Goal: Find specific page/section: Find specific page/section

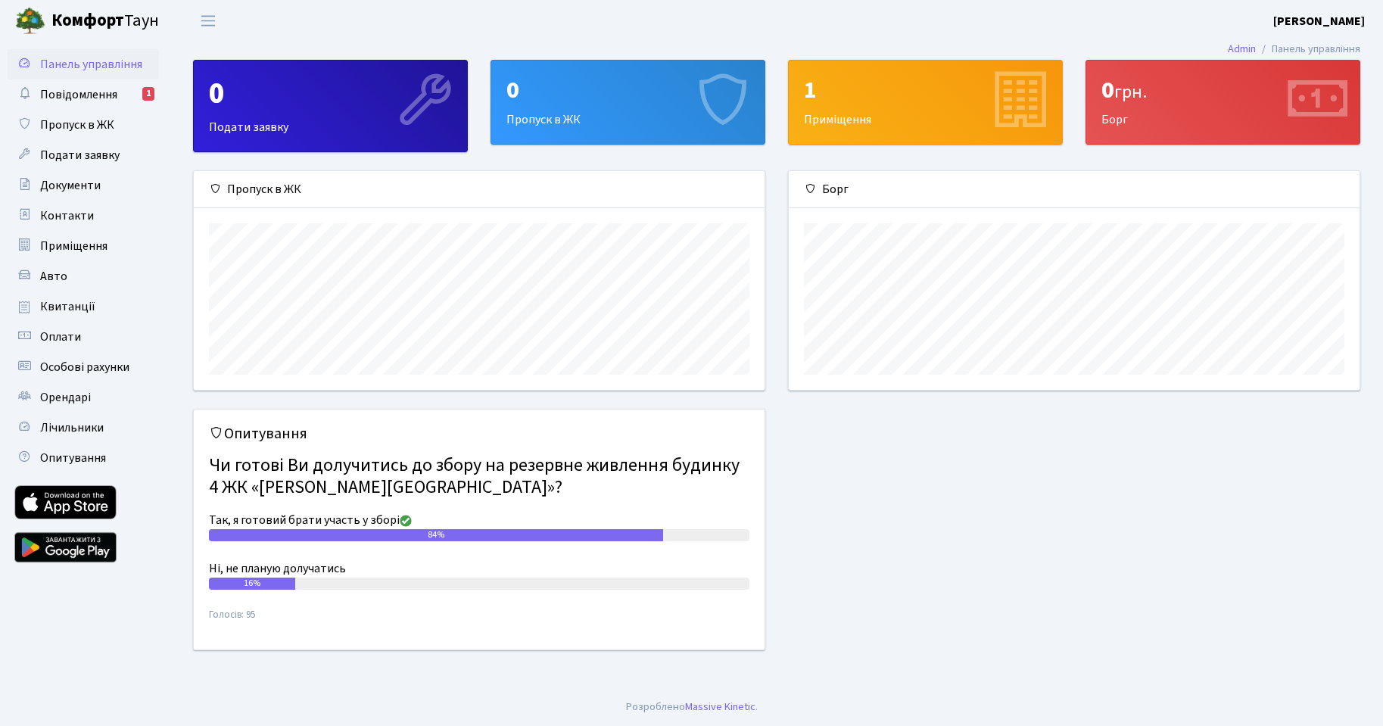
scroll to position [219, 571]
click at [67, 94] on span "Повідомлення" at bounding box center [78, 94] width 77 height 17
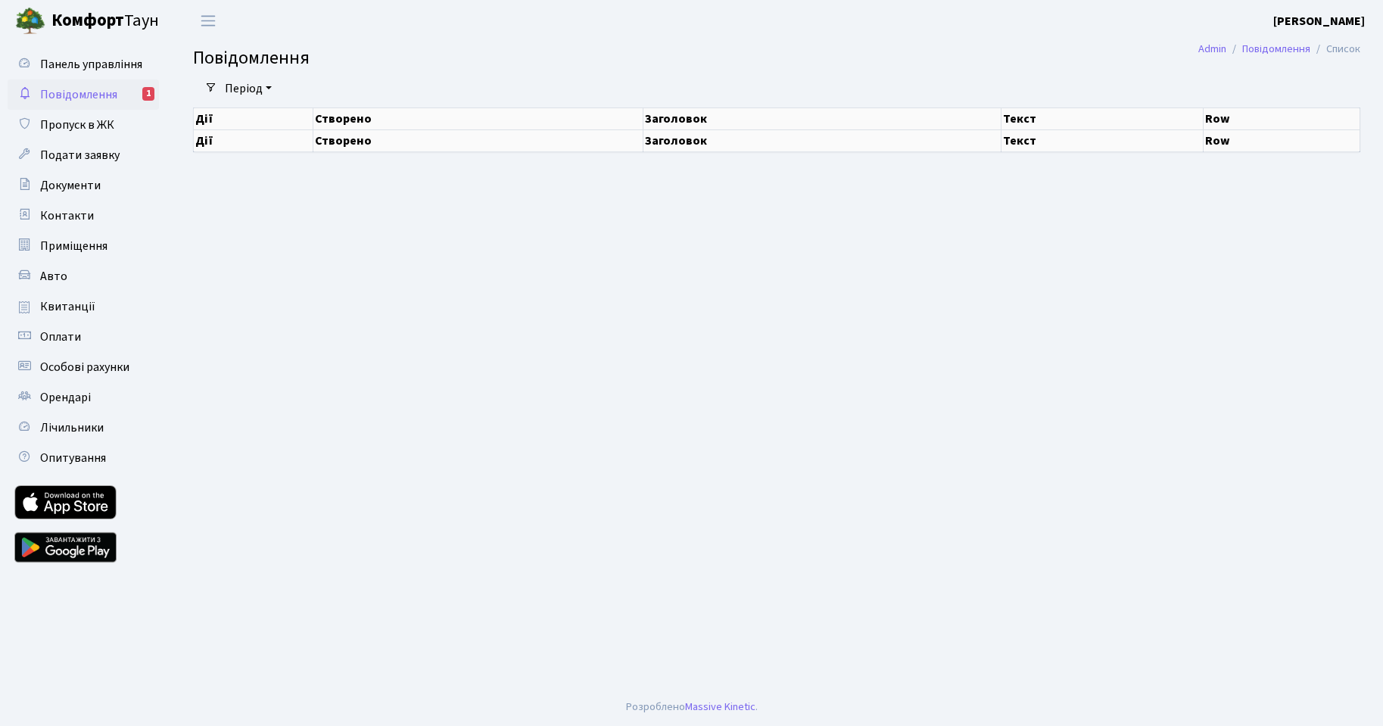
select select "25"
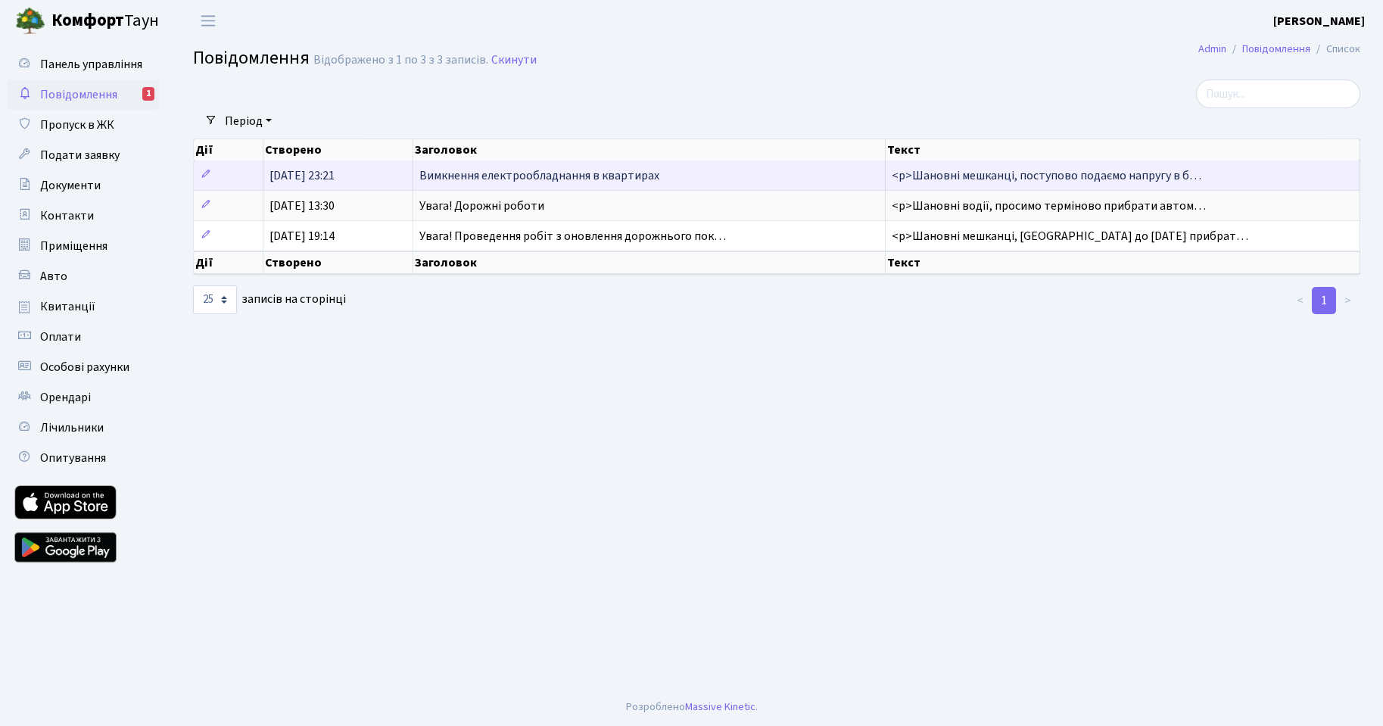
click at [450, 171] on span "Вимкнення електрообладнання в квартирах" at bounding box center [539, 175] width 240 height 17
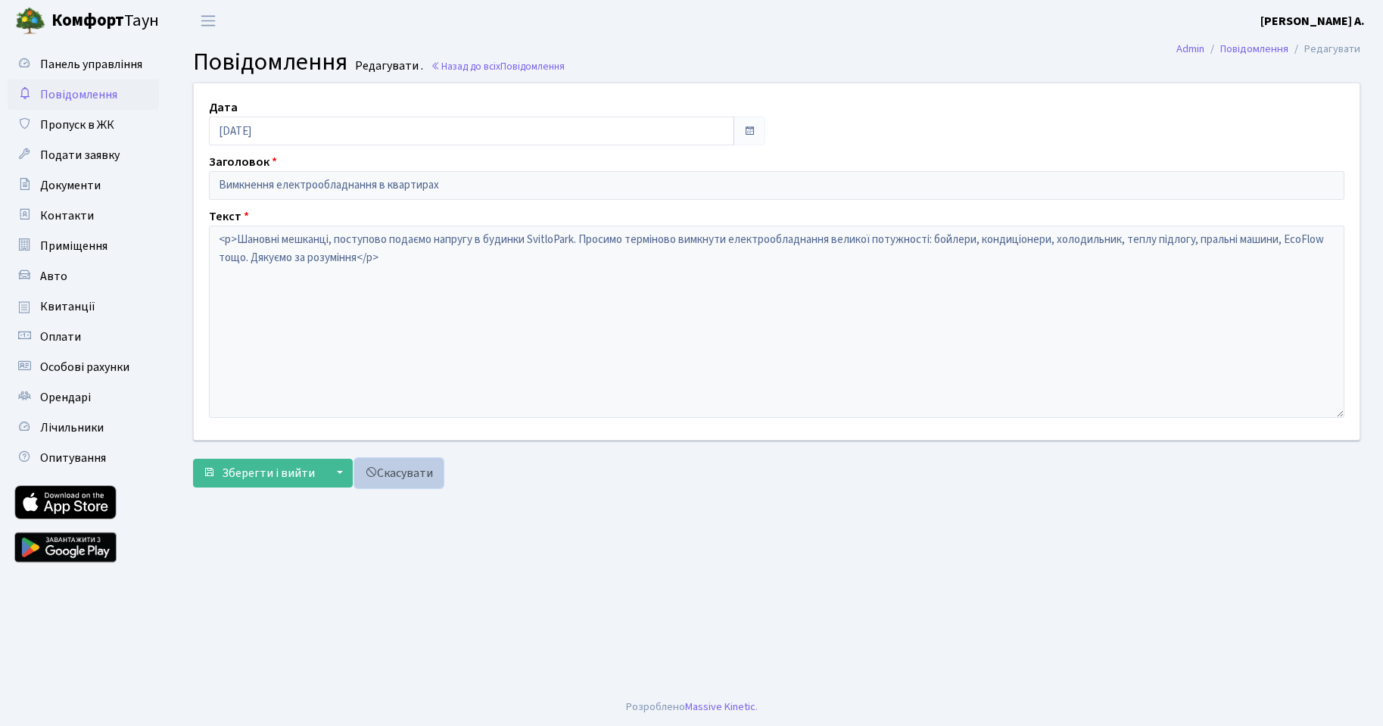
click at [389, 474] on link "Скасувати" at bounding box center [399, 473] width 88 height 29
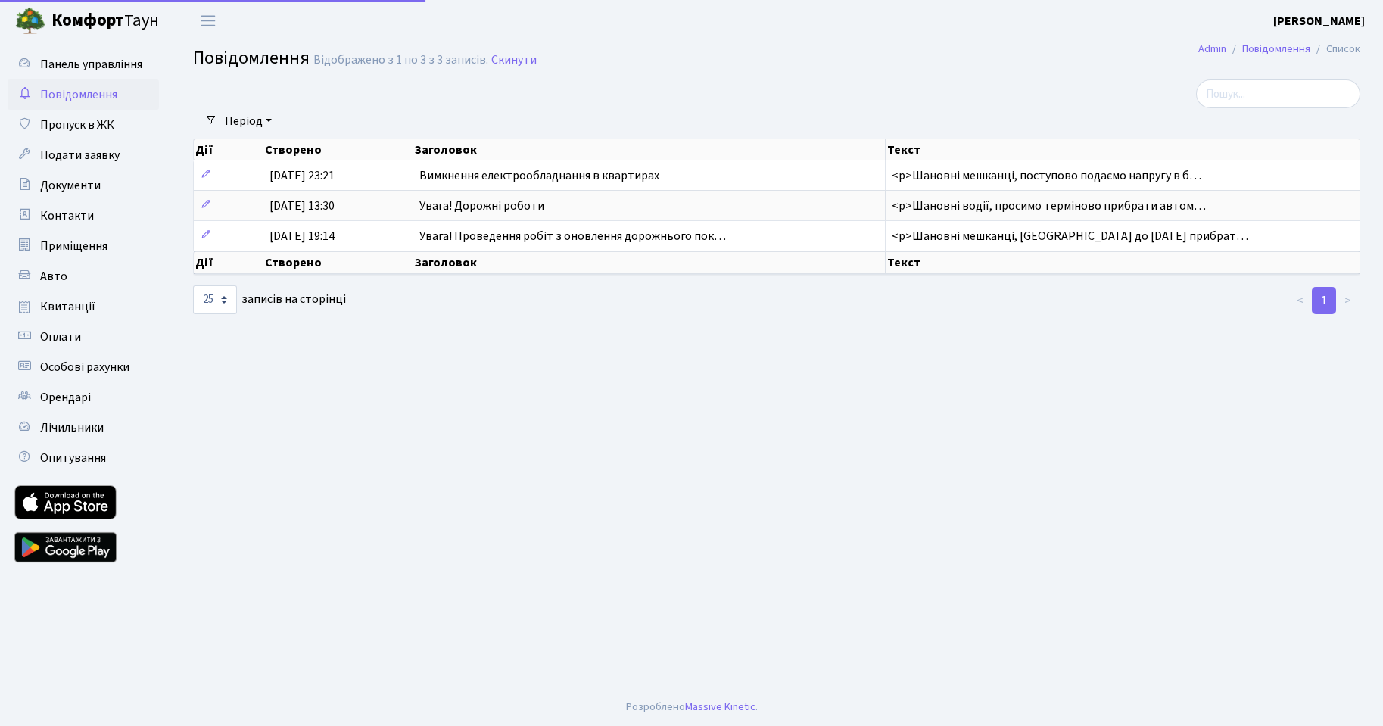
select select "25"
